Goal: Task Accomplishment & Management: Complete application form

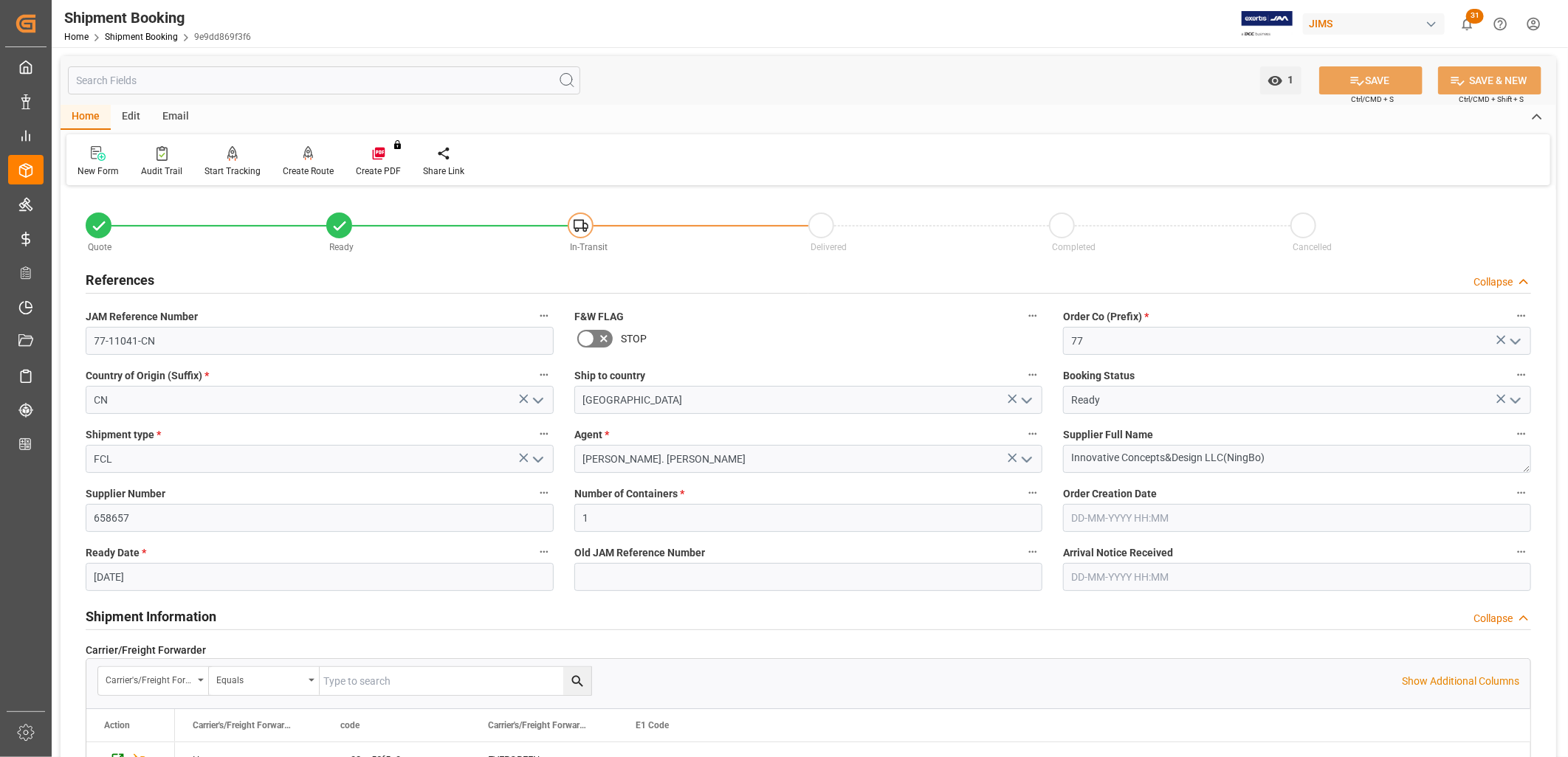
scroll to position [1393, 0]
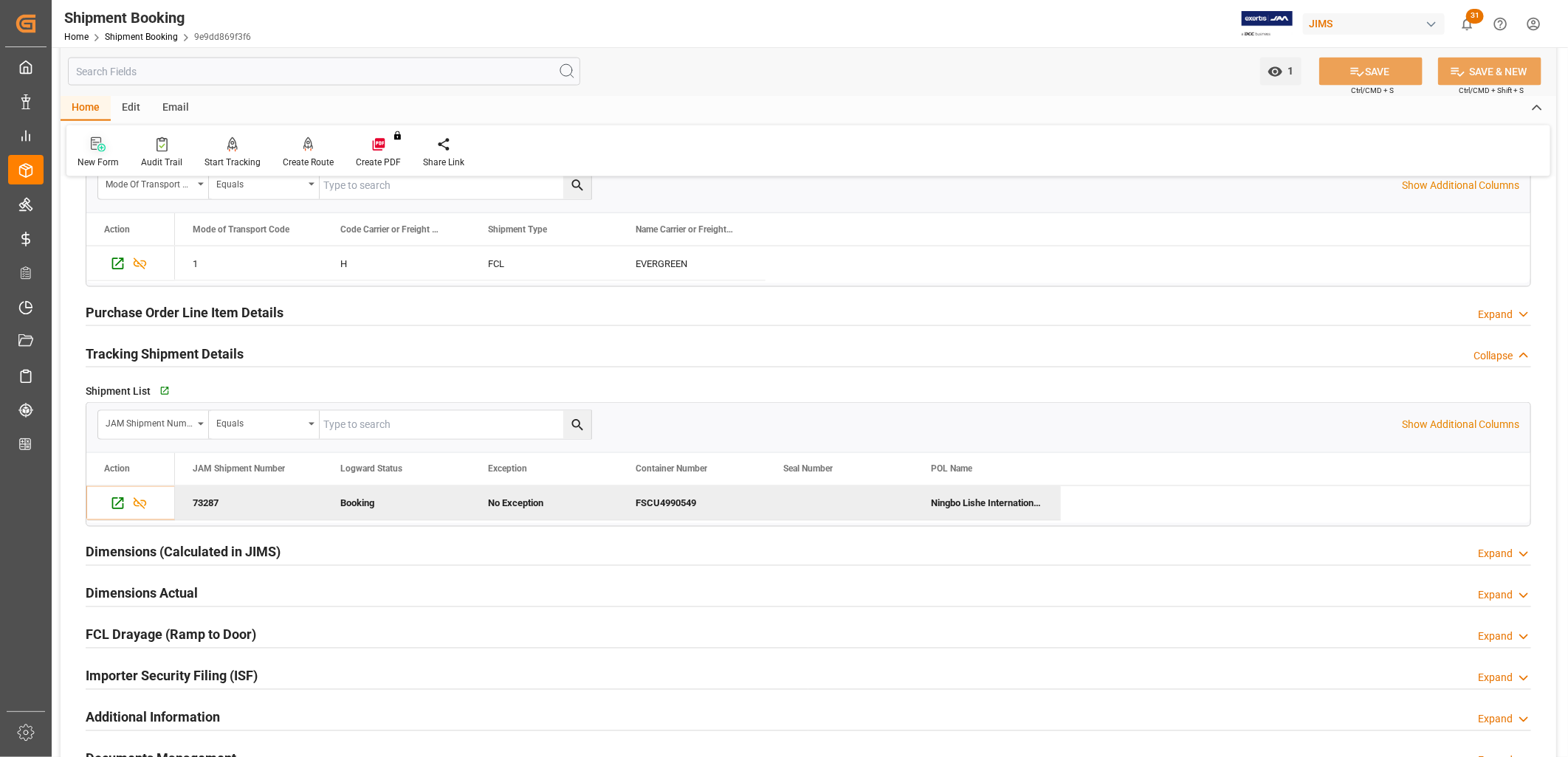
click at [100, 147] on icon at bounding box center [102, 148] width 8 height 8
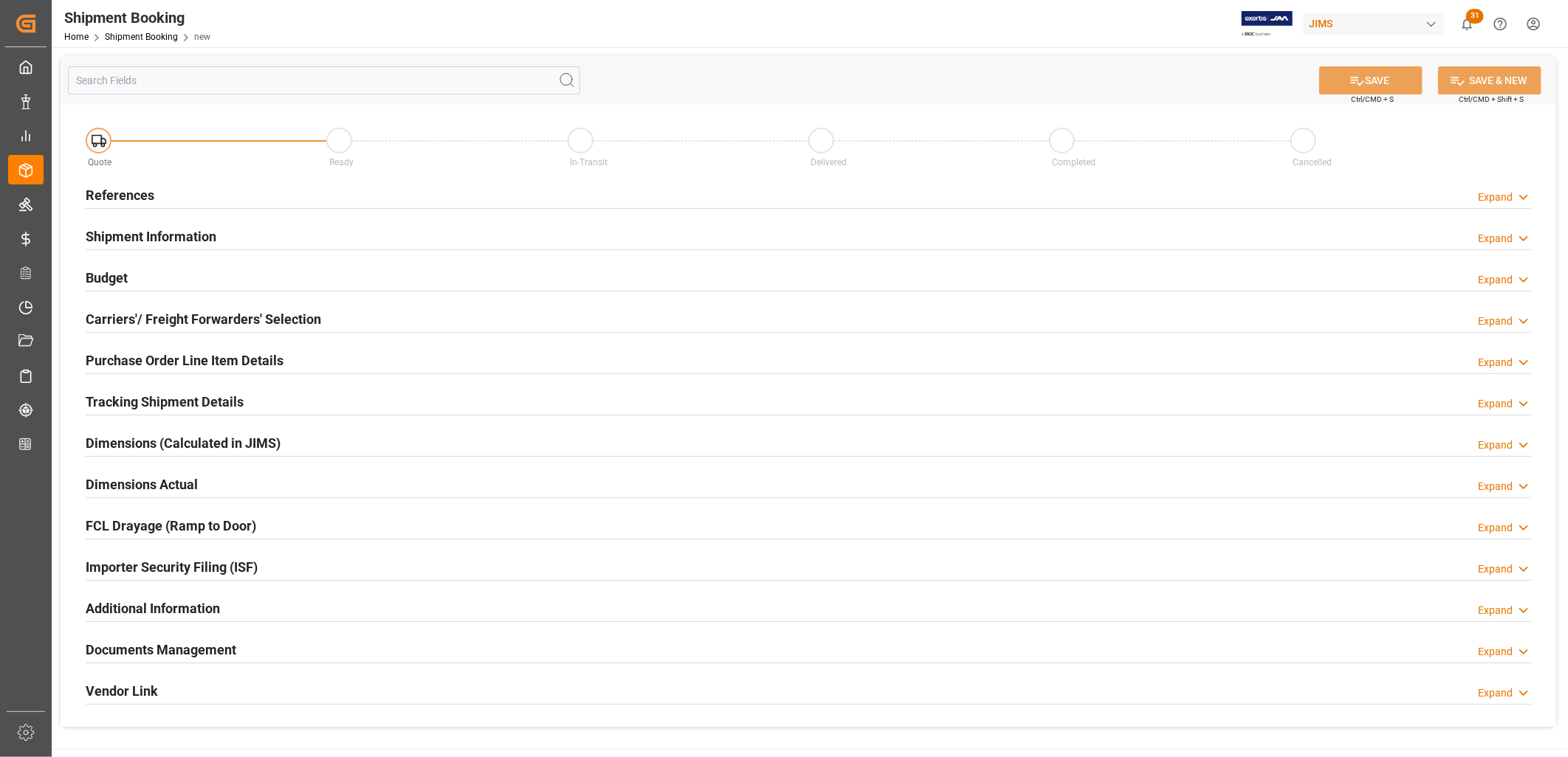
click at [128, 189] on h2 "References" at bounding box center [120, 195] width 68 height 20
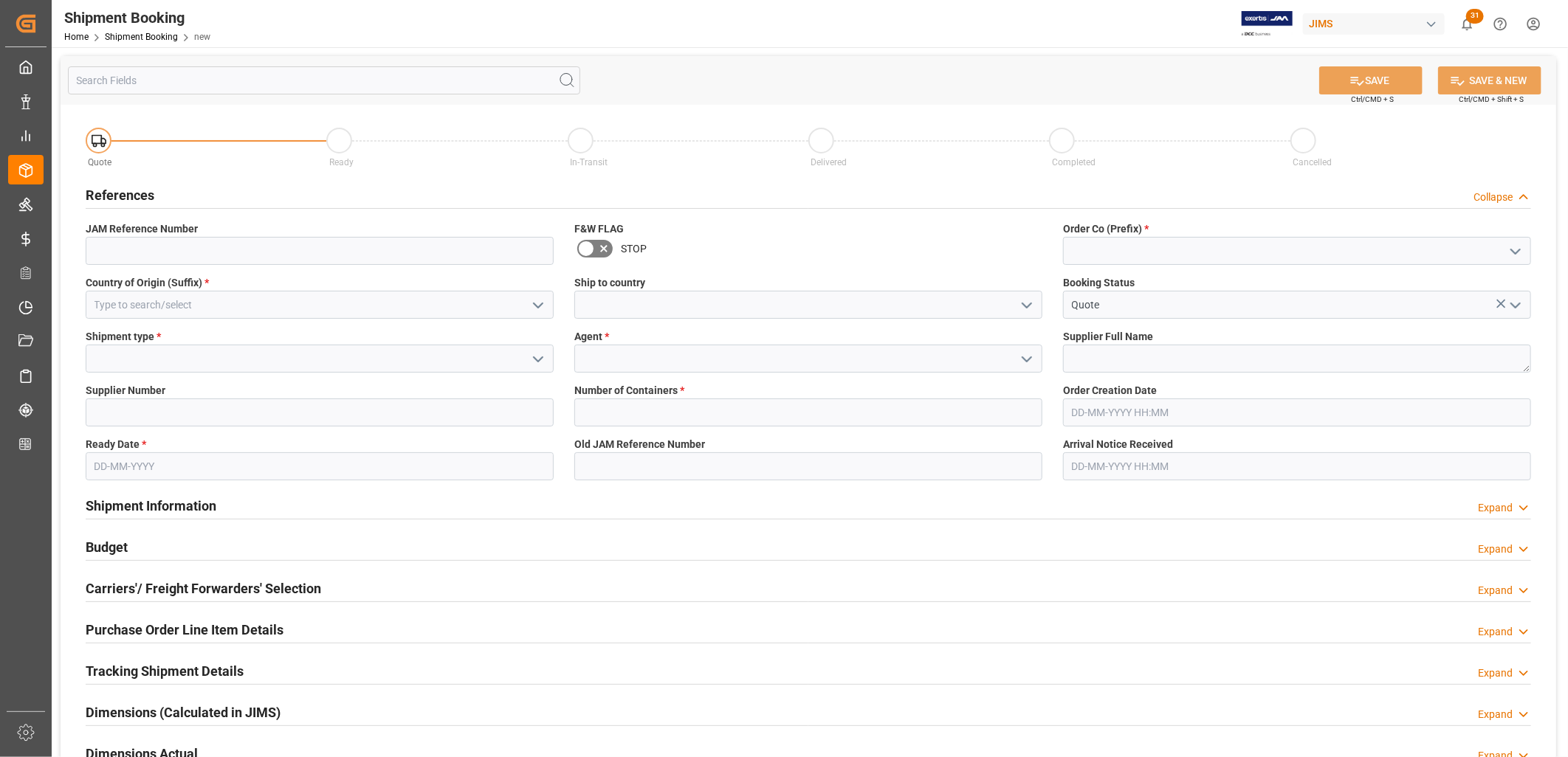
click at [1517, 252] on polyline "open menu" at bounding box center [1515, 251] width 9 height 4
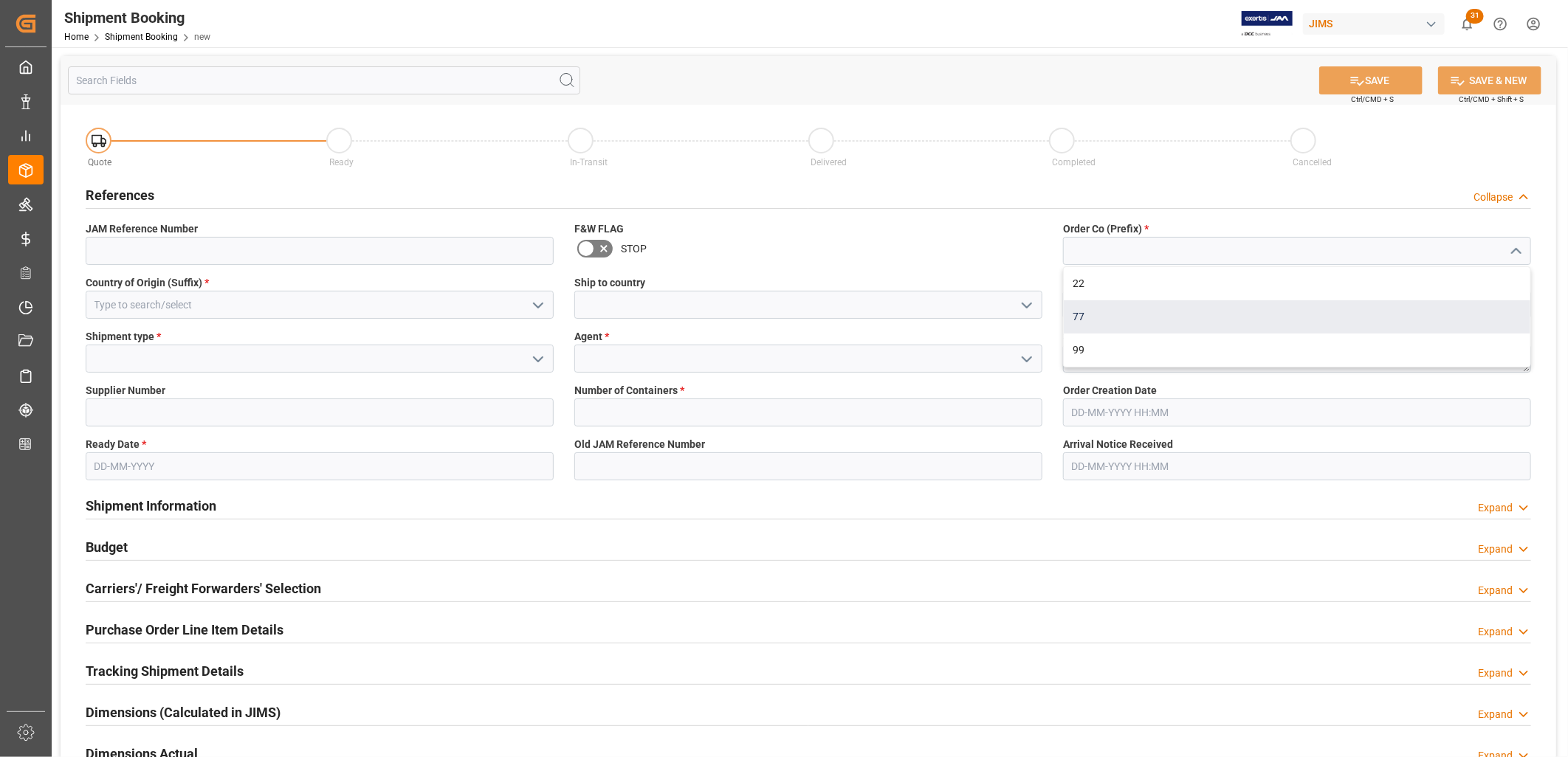
click at [1080, 311] on div "77" at bounding box center [1297, 316] width 466 height 33
type input "77"
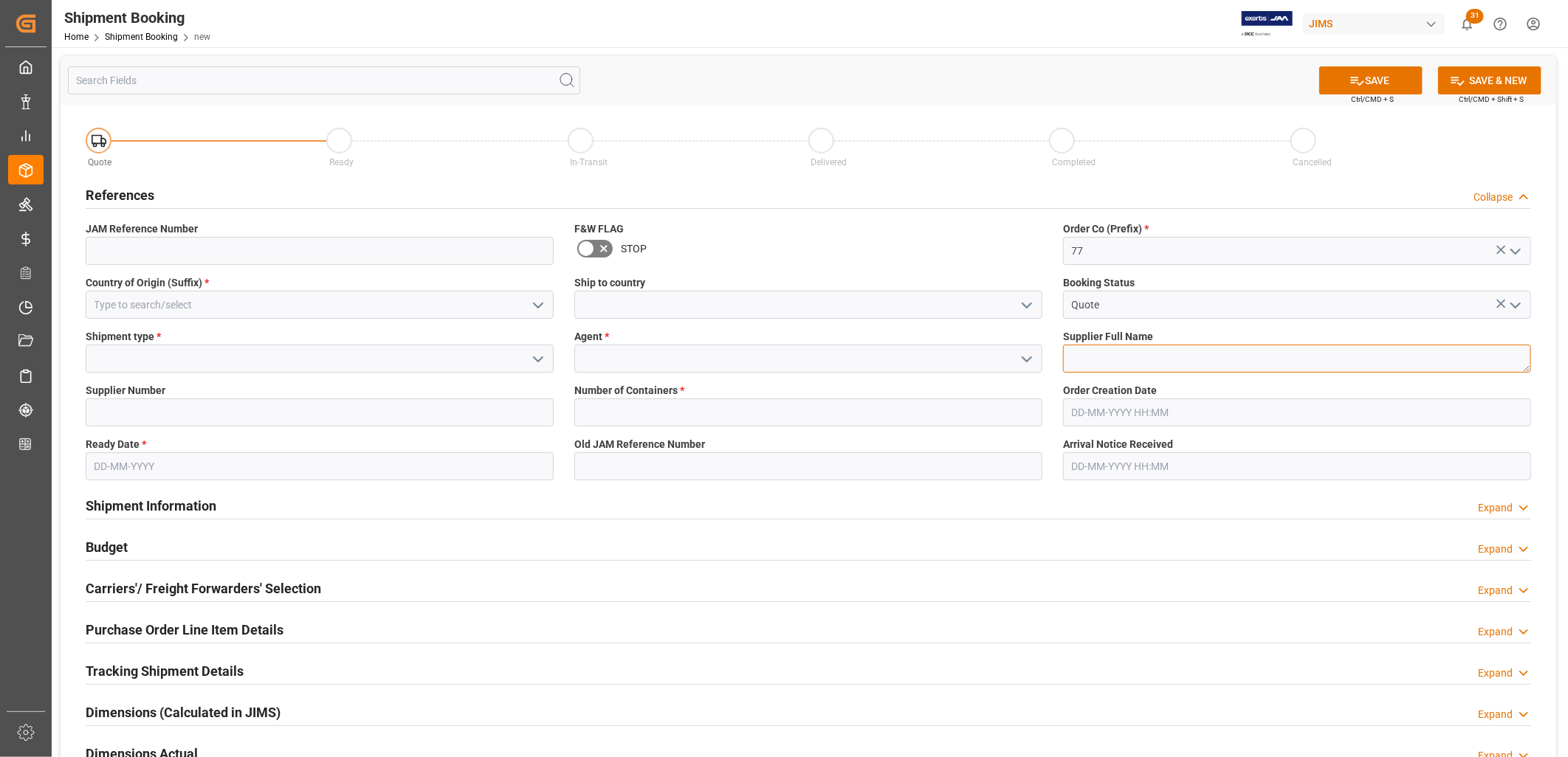
click at [1105, 358] on textarea at bounding box center [1297, 359] width 468 height 28
type textarea "Reliance International"
click at [1028, 358] on icon "open menu" at bounding box center [1027, 359] width 18 height 18
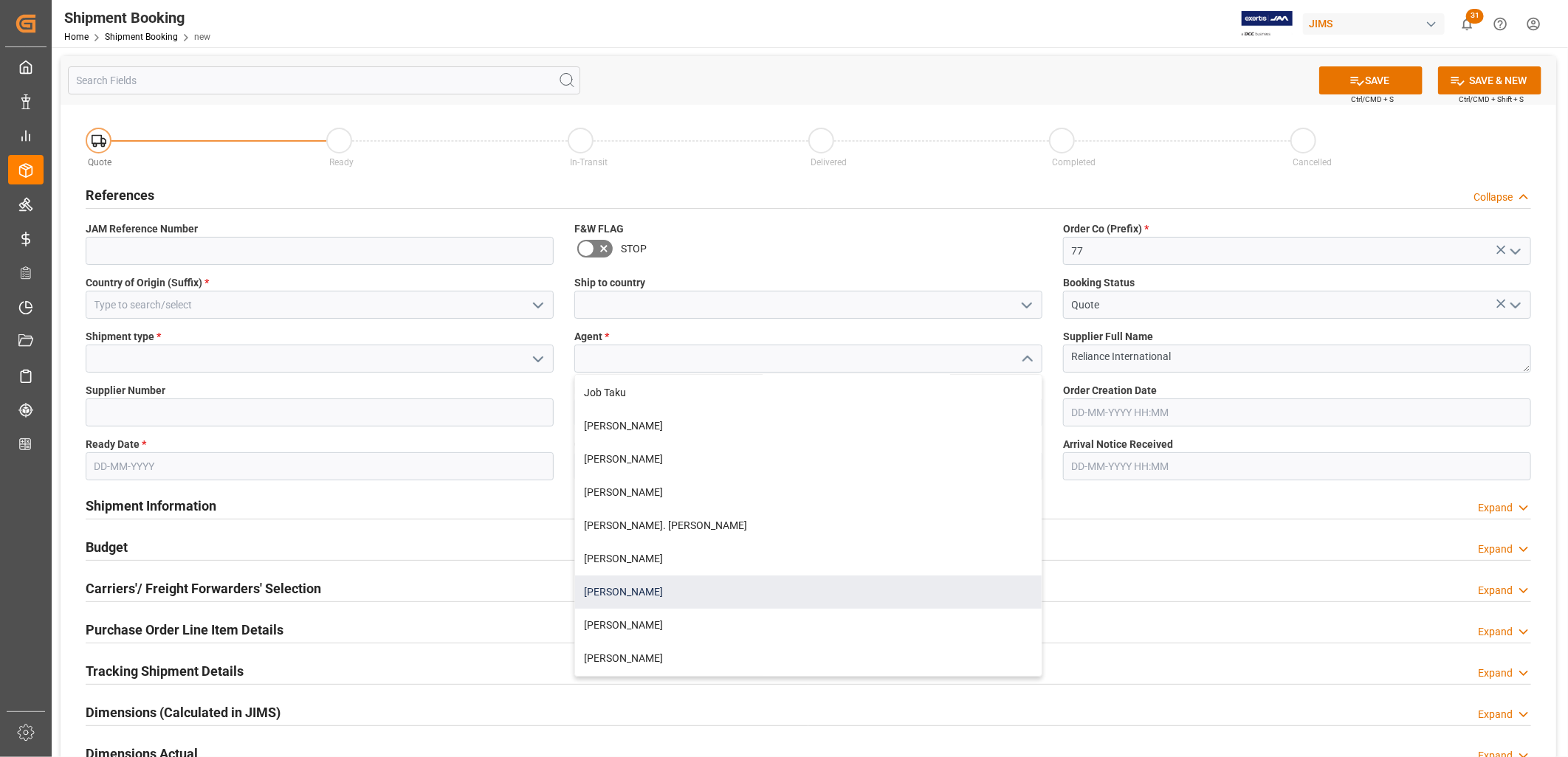
scroll to position [409, 0]
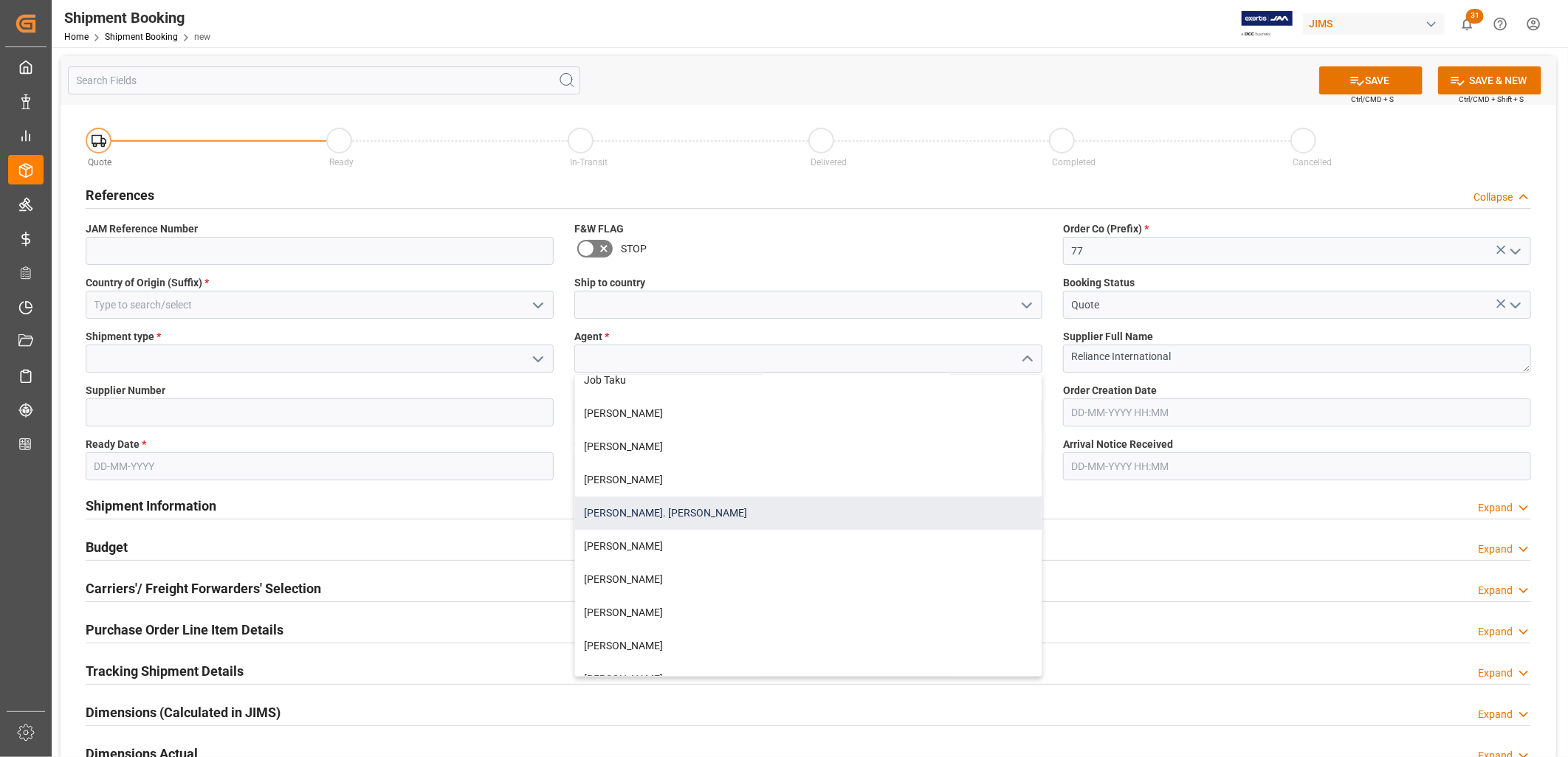
click at [653, 510] on div "[PERSON_NAME]. [PERSON_NAME]" at bounding box center [808, 513] width 466 height 33
type input "[PERSON_NAME]. [PERSON_NAME]"
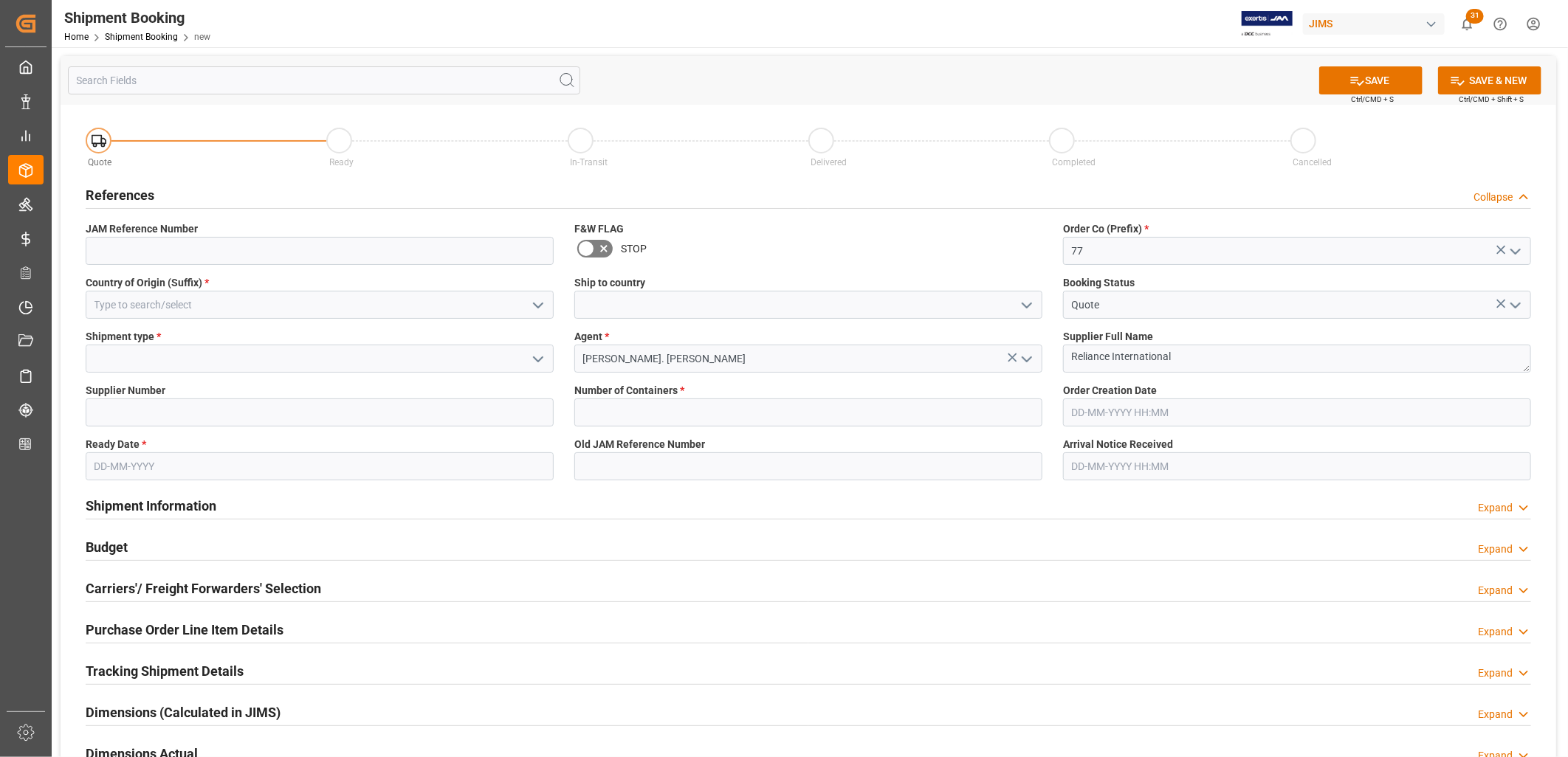
click at [537, 354] on icon "open menu" at bounding box center [538, 359] width 18 height 18
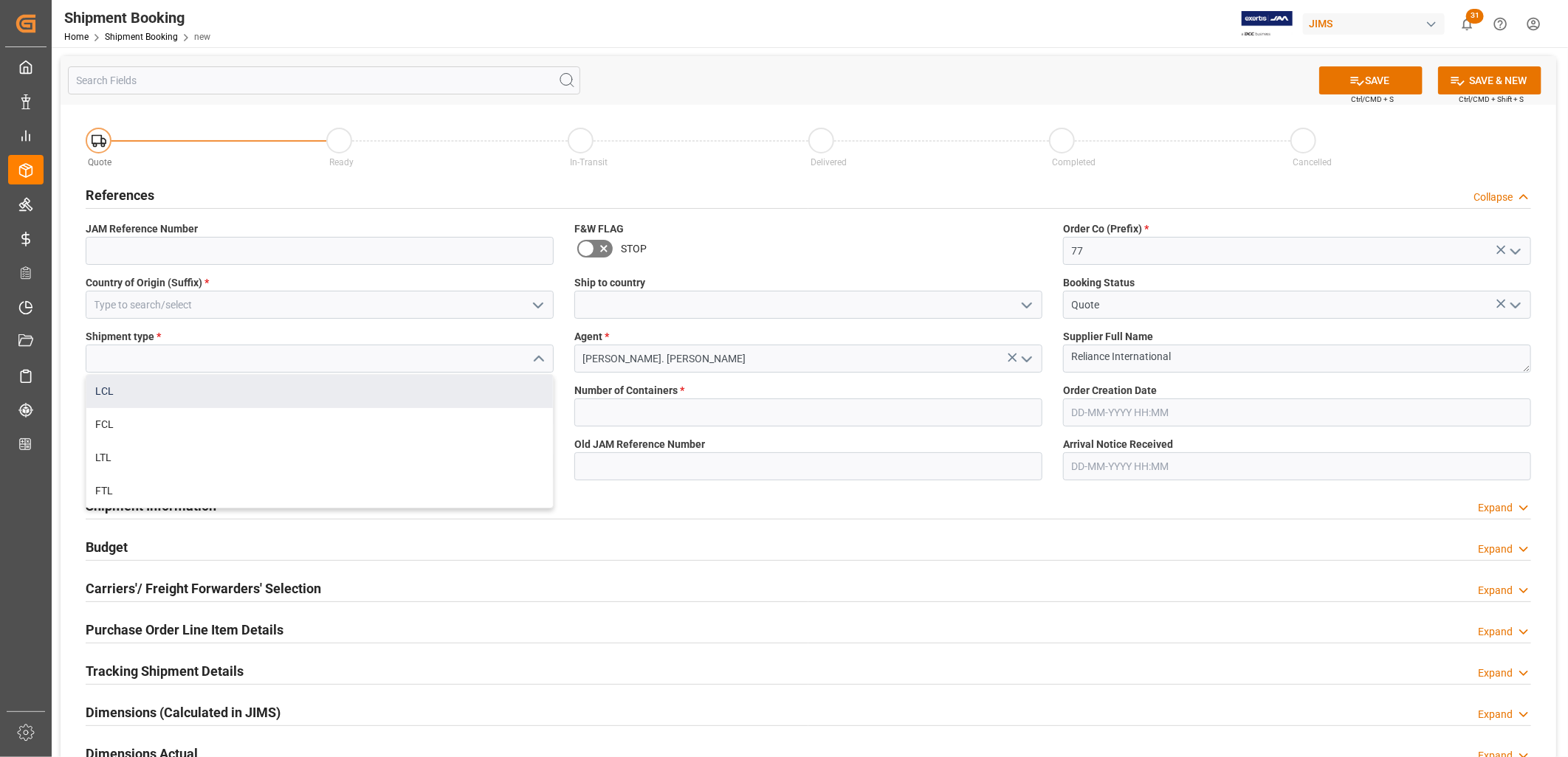
click at [105, 382] on div "LCL" at bounding box center [320, 391] width 466 height 33
type input "LCL"
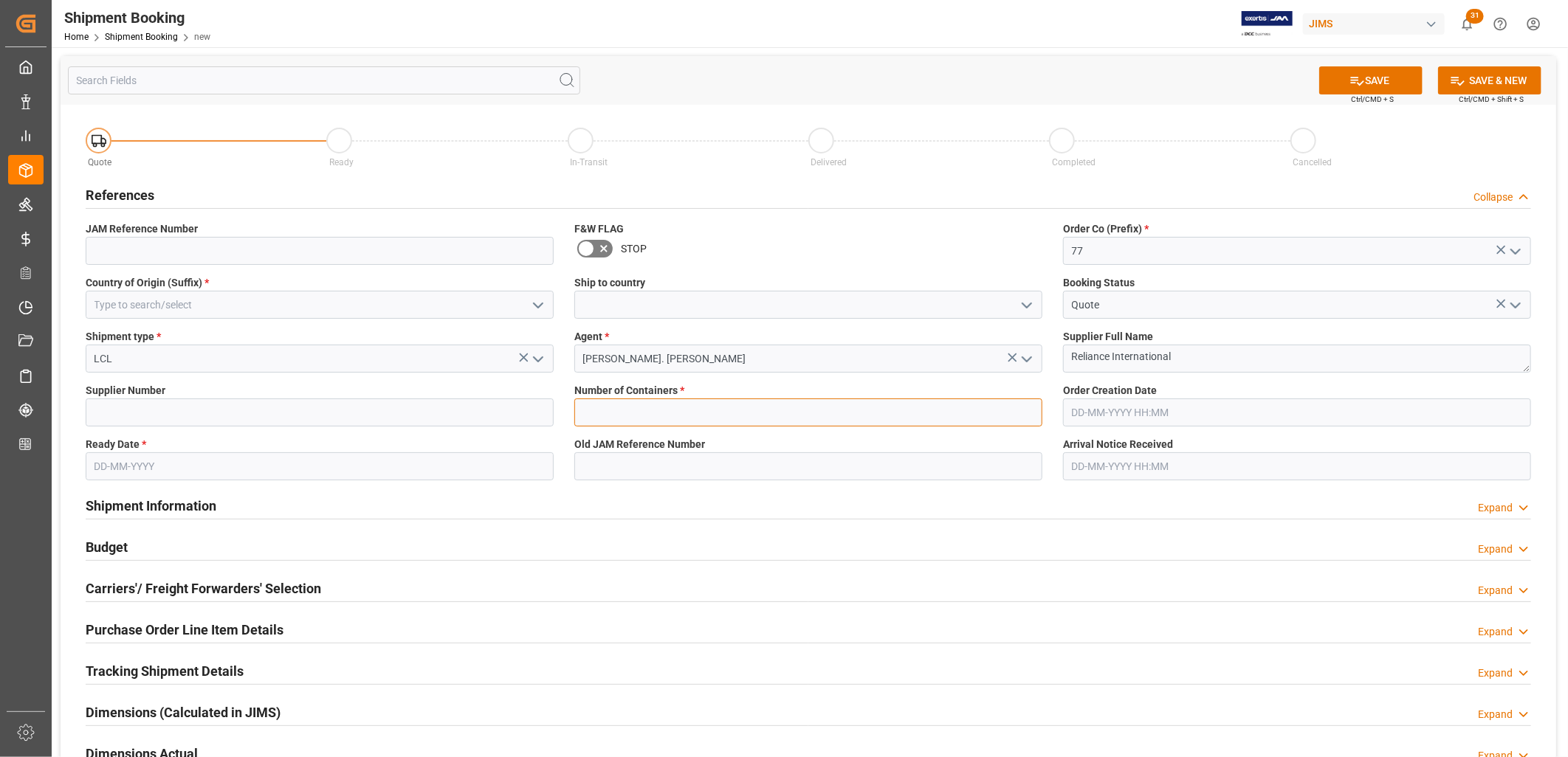
click at [619, 413] on input "text" at bounding box center [808, 412] width 468 height 28
type input "0"
click at [97, 410] on input at bounding box center [320, 412] width 468 height 28
type input "1248"
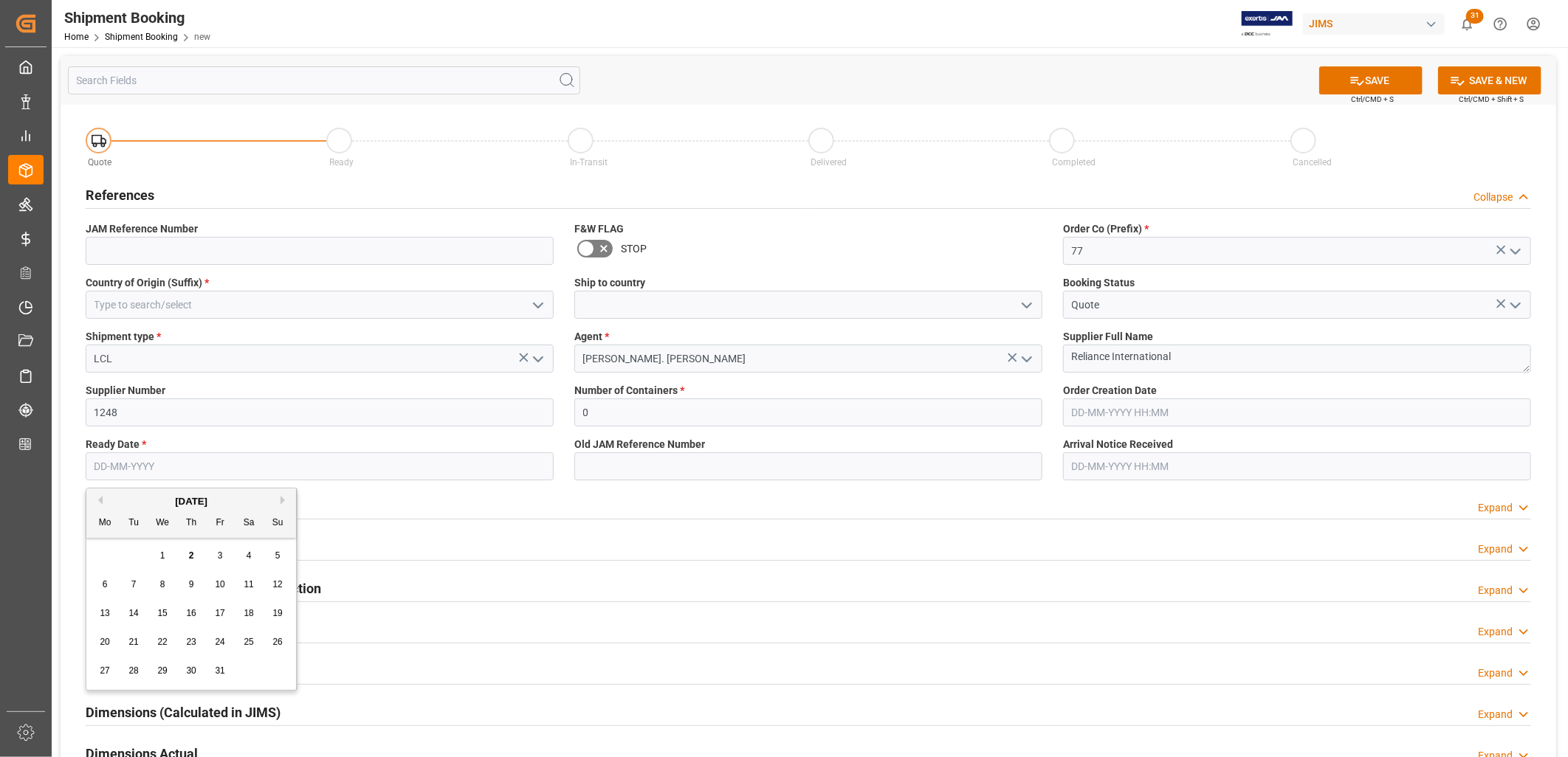
click at [106, 462] on input "text" at bounding box center [320, 466] width 468 height 28
click at [104, 559] on div "29 30 1 2 3 4 5" at bounding box center [191, 556] width 201 height 29
click at [135, 609] on span "14" at bounding box center [134, 613] width 10 height 11
type input "[DATE]"
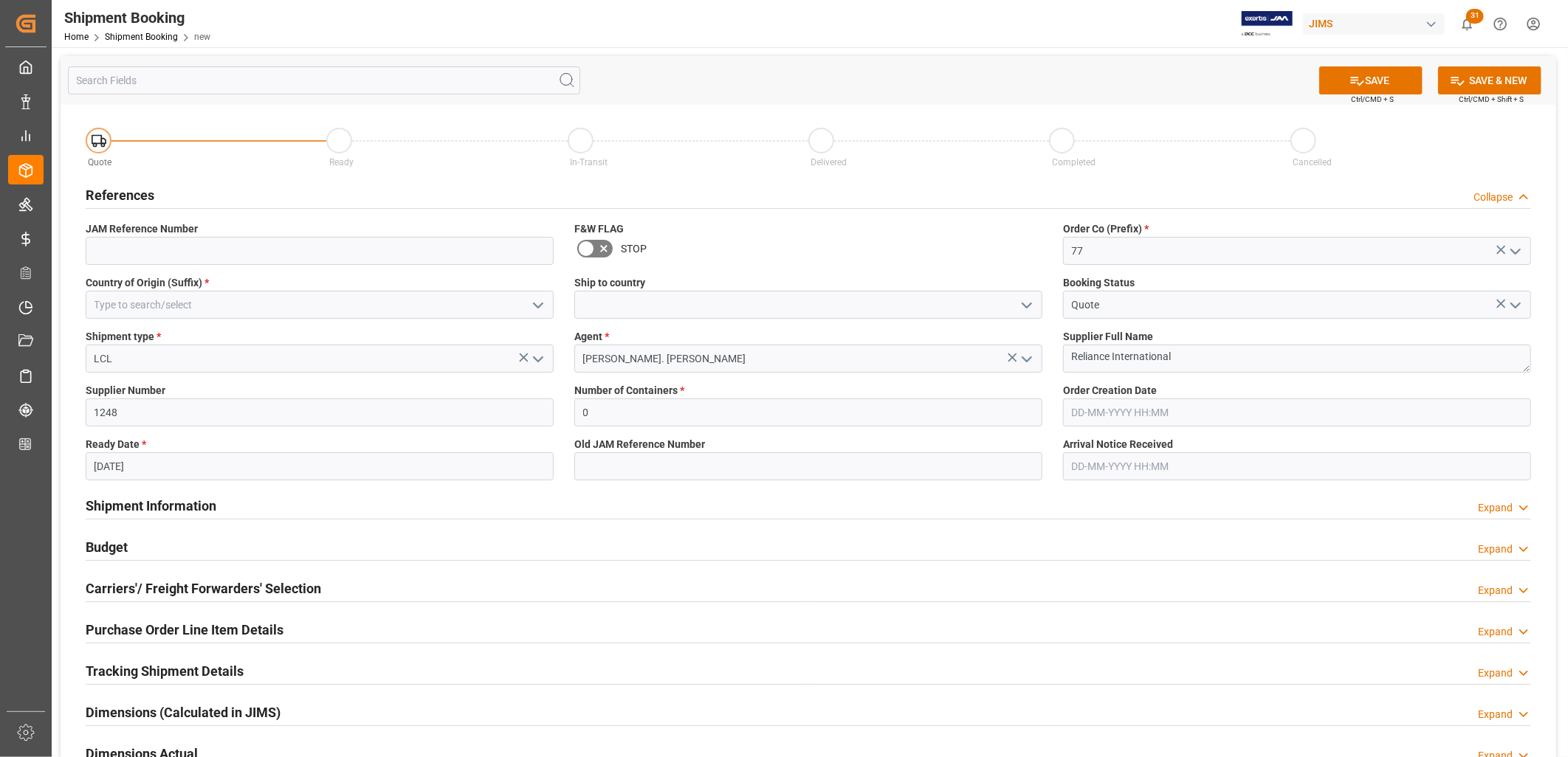
click at [1034, 300] on icon "open menu" at bounding box center [1027, 306] width 18 height 18
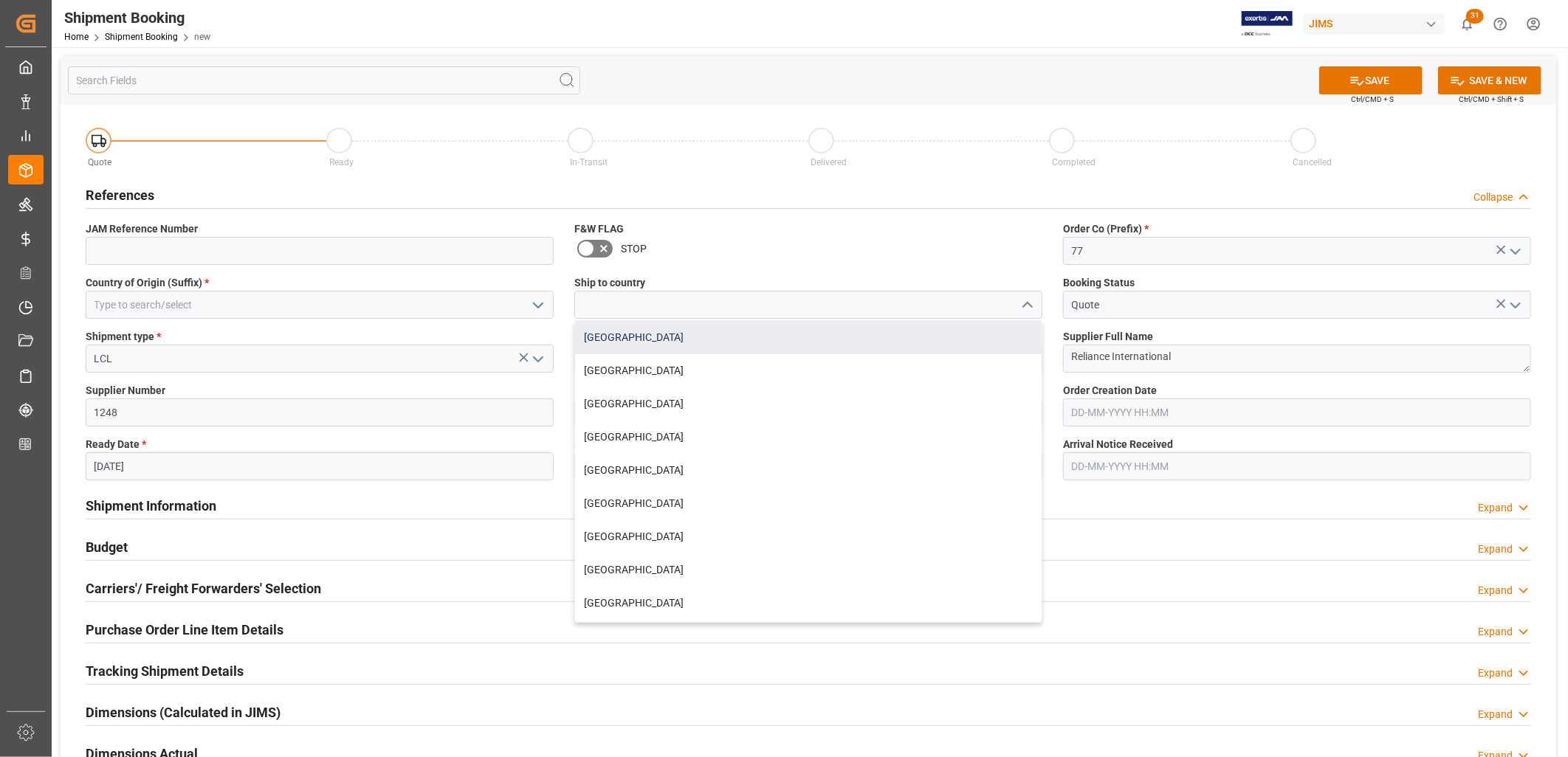
click at [615, 331] on div "[GEOGRAPHIC_DATA]" at bounding box center [808, 337] width 466 height 33
type input "[GEOGRAPHIC_DATA]"
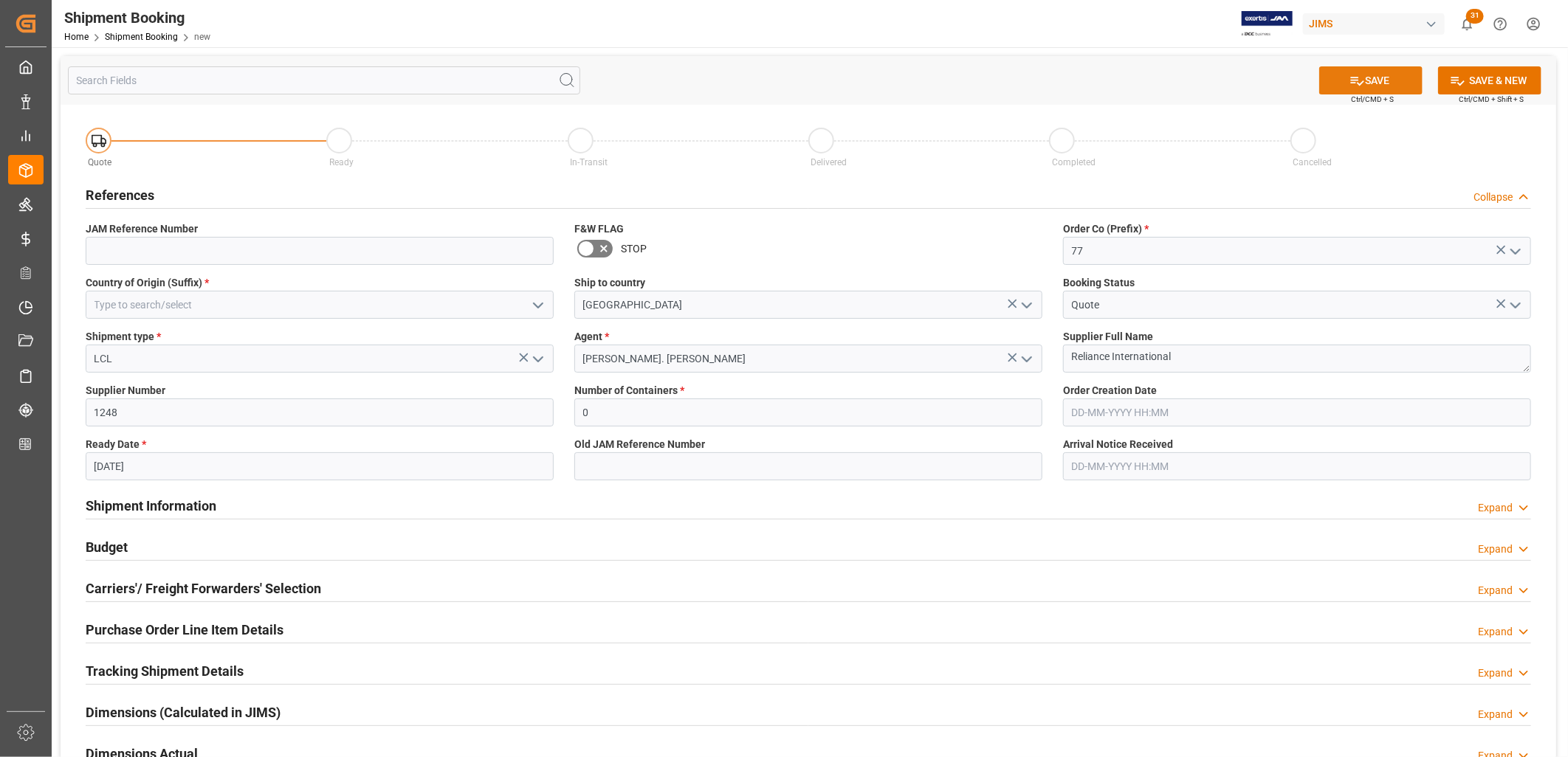
click at [1375, 77] on button "SAVE" at bounding box center [1371, 80] width 104 height 28
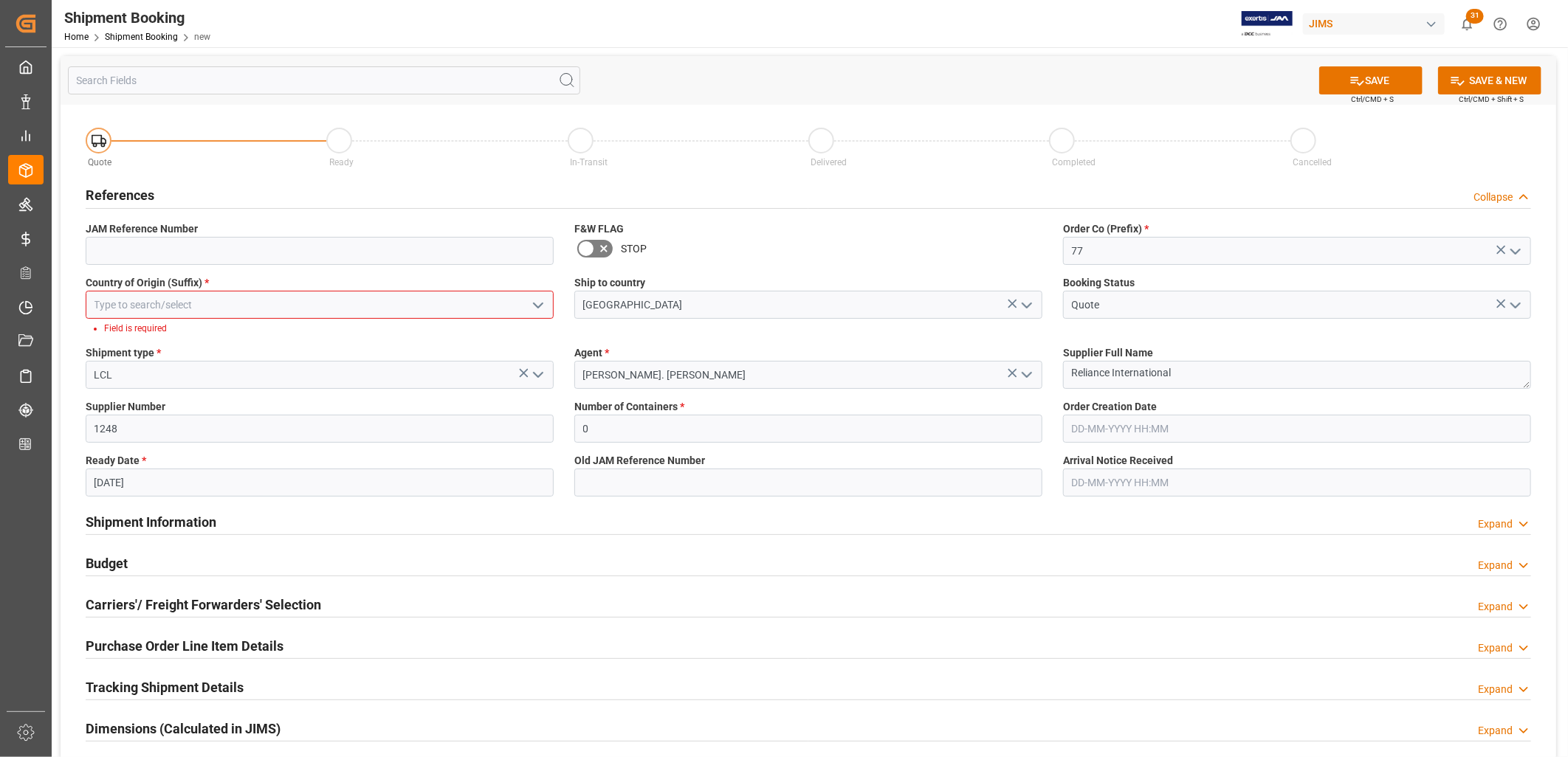
click at [537, 297] on icon "open menu" at bounding box center [538, 306] width 18 height 18
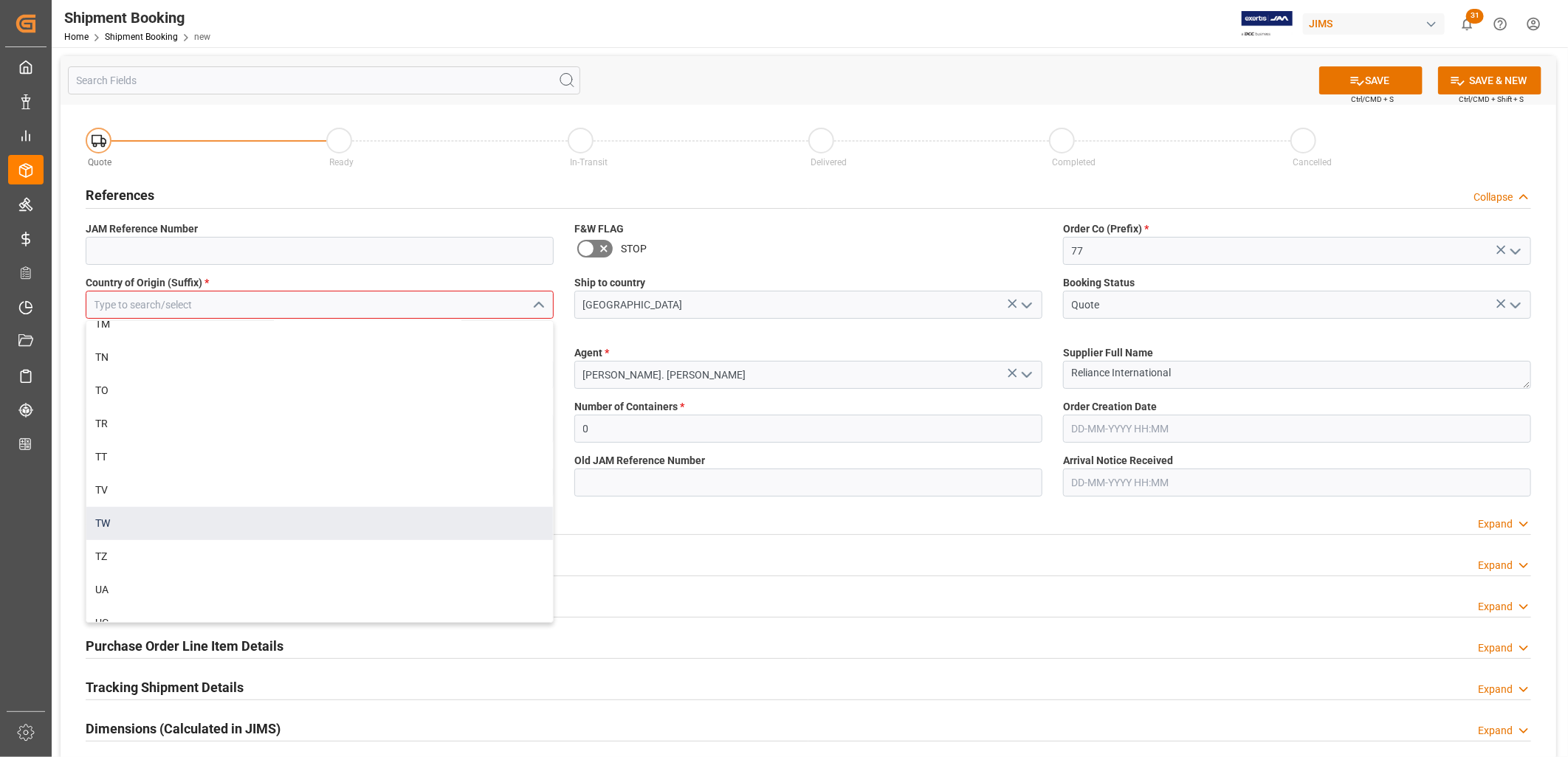
scroll to position [7541, 0]
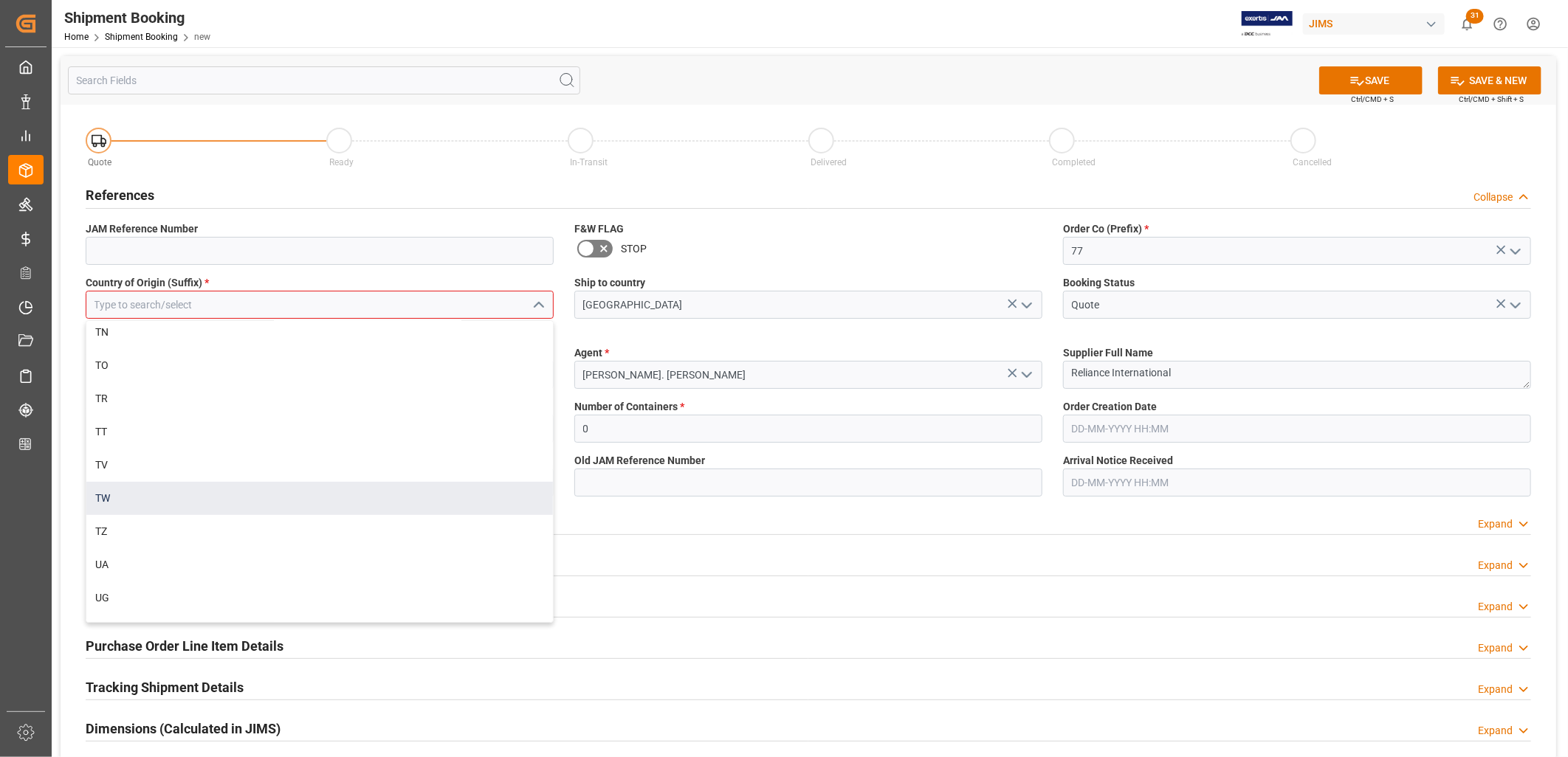
click at [99, 493] on div "TW" at bounding box center [320, 498] width 466 height 33
type input "TW"
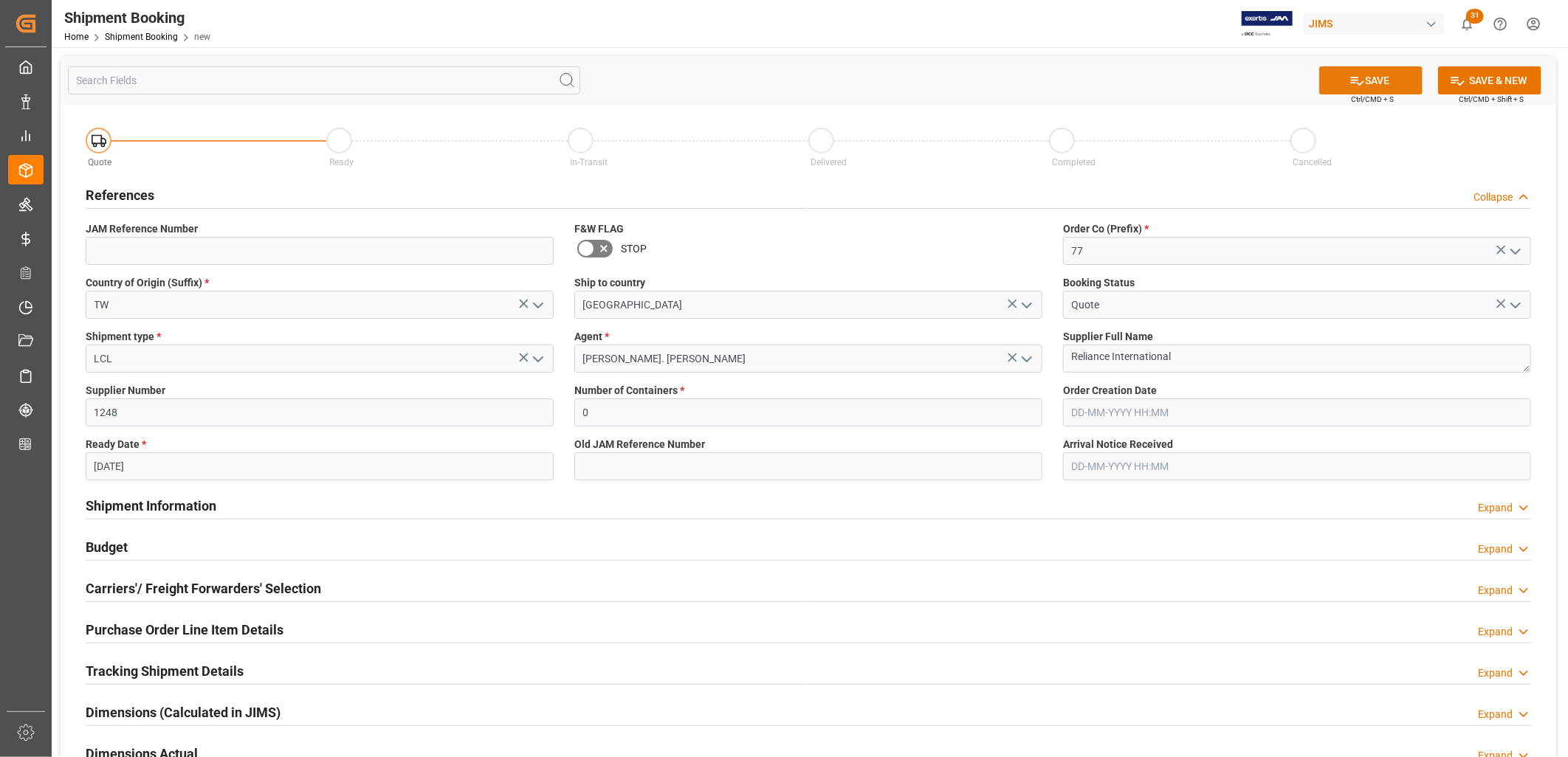
click at [1383, 76] on button "SAVE" at bounding box center [1371, 80] width 104 height 28
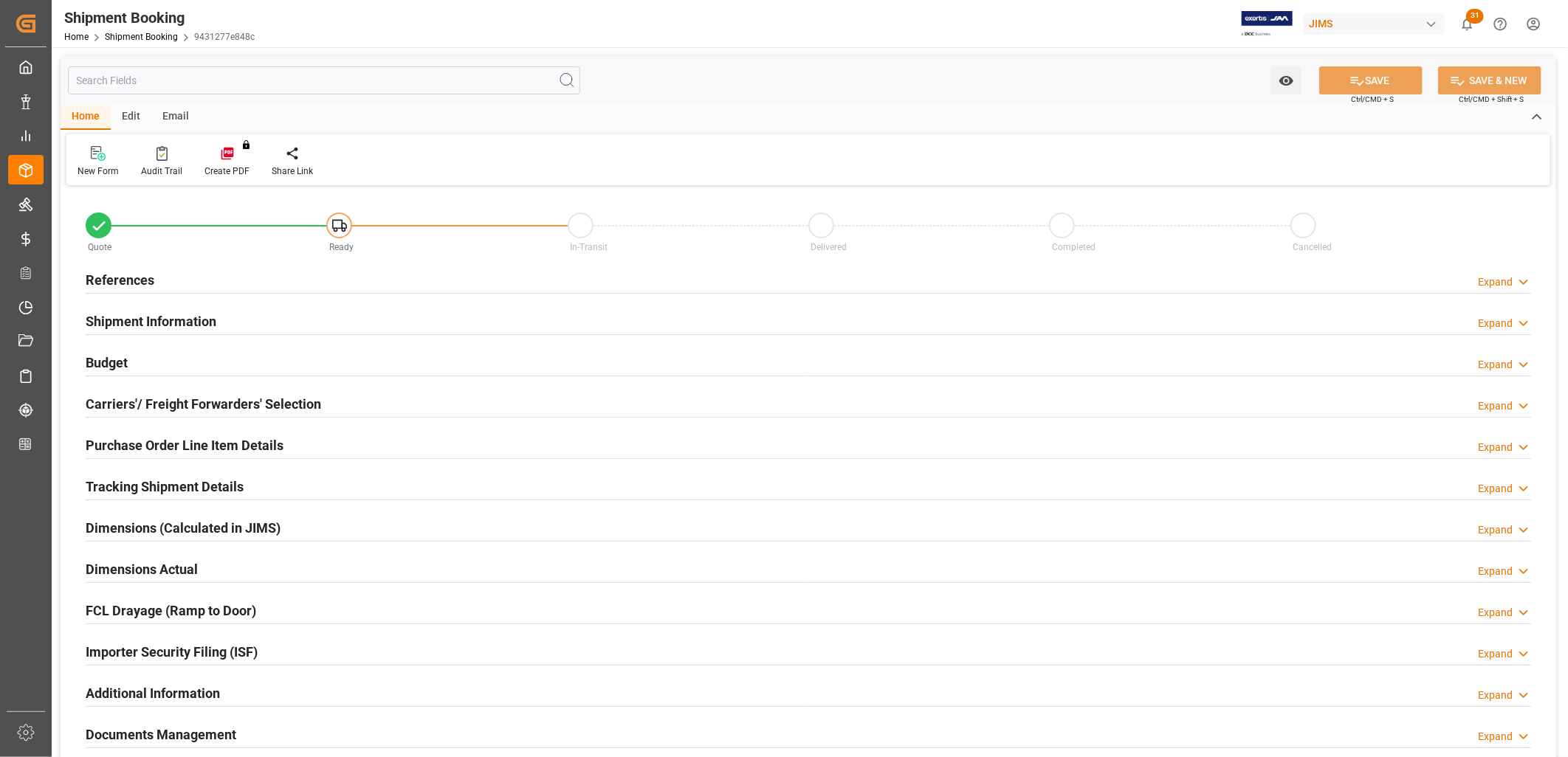
type input "0"
type input "[DATE]"
click at [145, 271] on h2 "References" at bounding box center [120, 279] width 68 height 20
